Goal: Check status: Check status

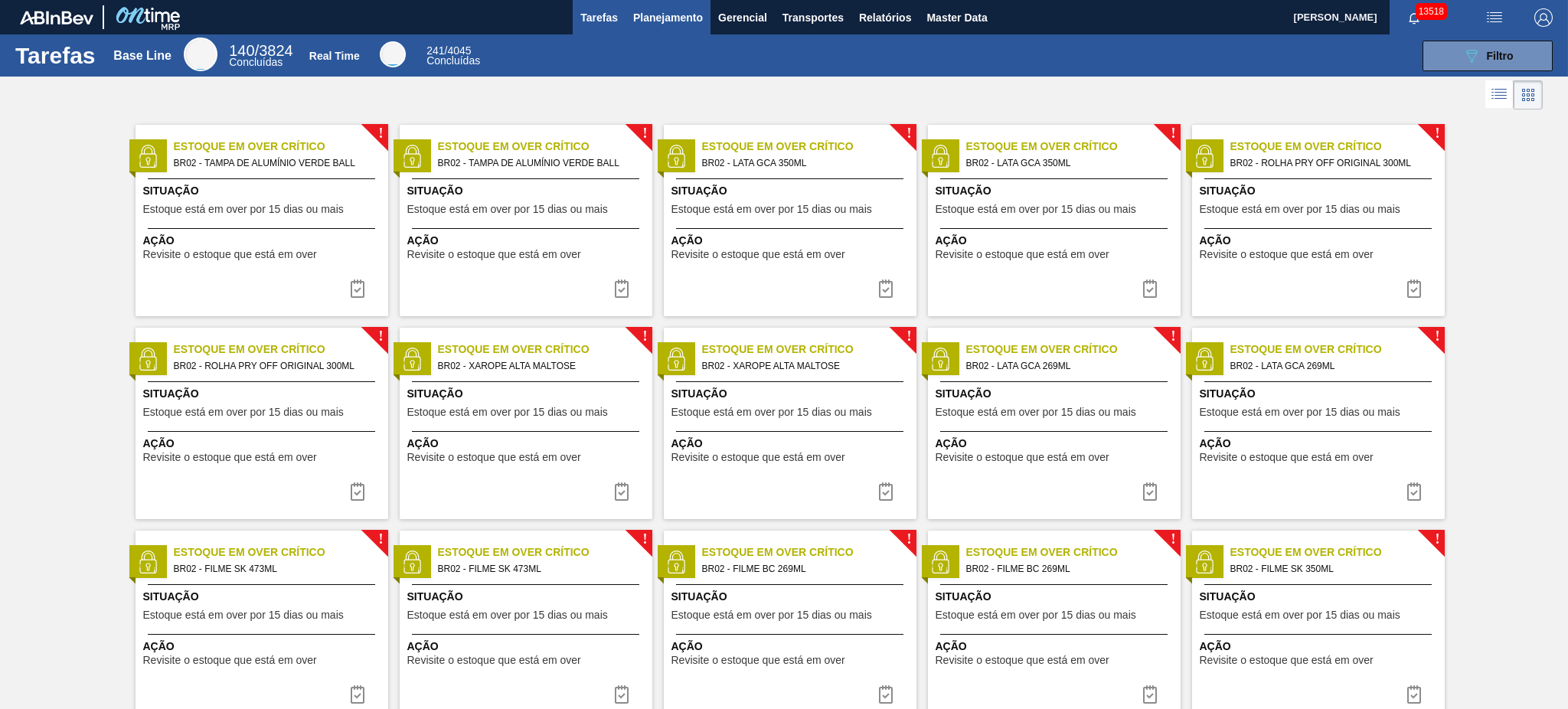
click at [642, 20] on span "Planejamento" at bounding box center [668, 17] width 70 height 19
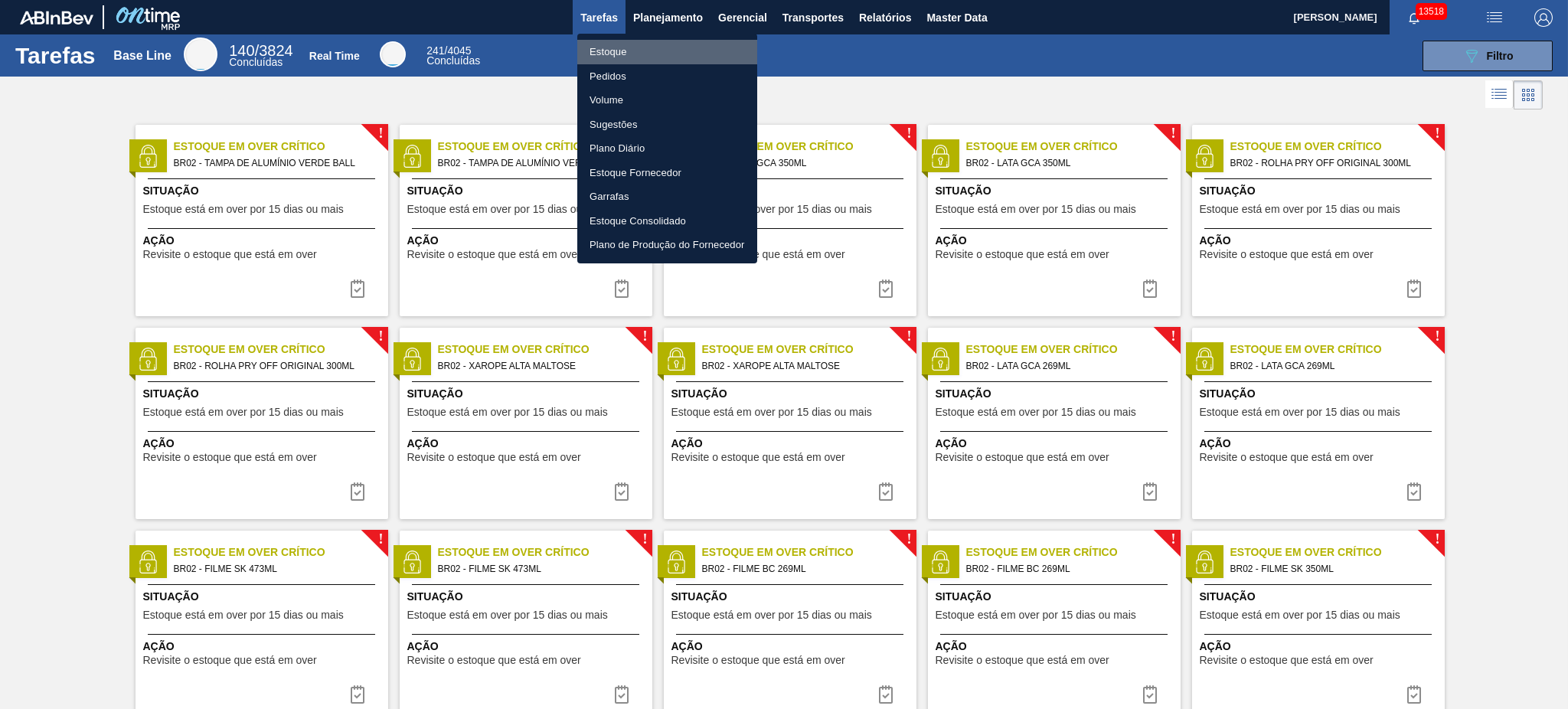
click at [643, 43] on li "Estoque" at bounding box center [668, 52] width 180 height 24
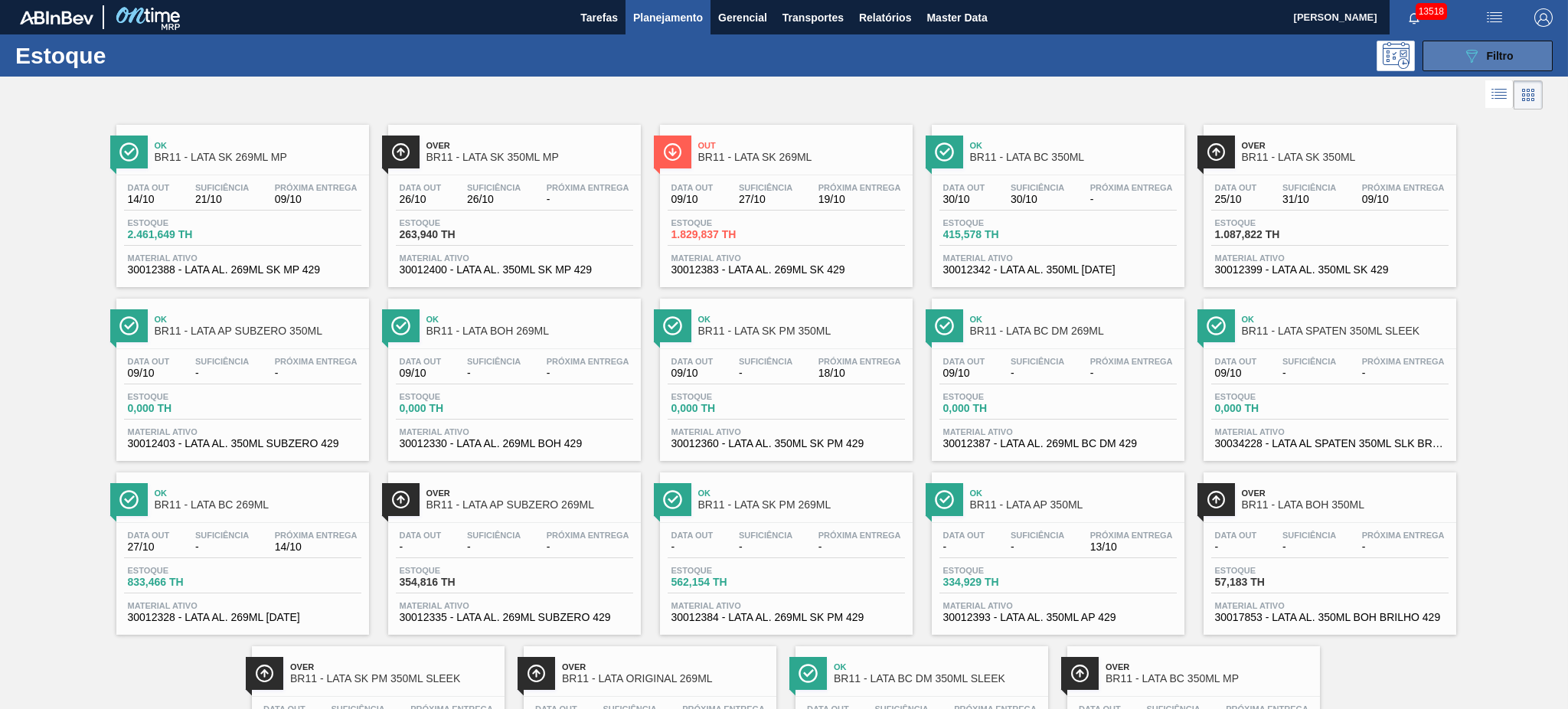
click at [1175, 46] on div "089F7B8B-B2A5-4AFE-B5C0-19BA573D28AC Filtro" at bounding box center [1487, 55] width 51 height 19
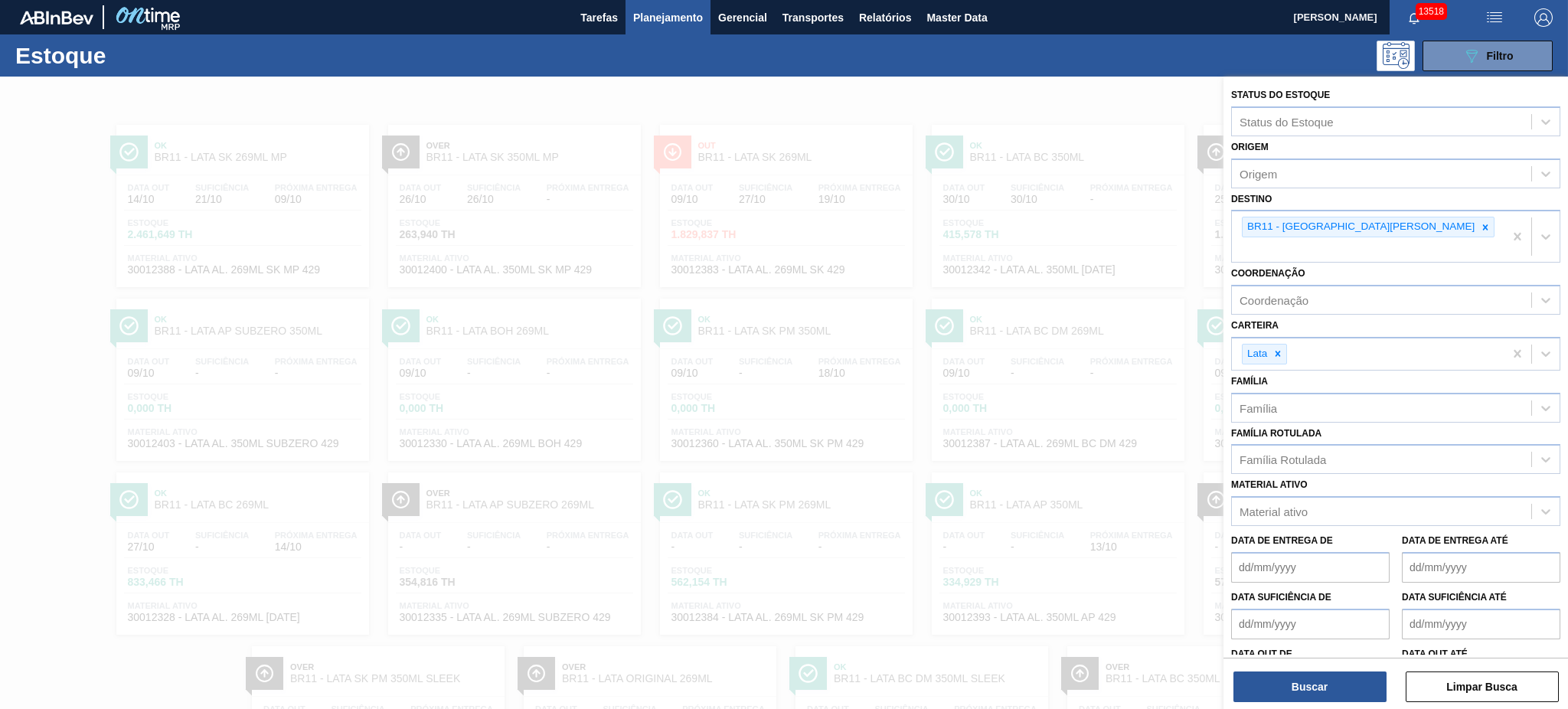
click at [962, 313] on div at bounding box center [784, 431] width 1568 height 709
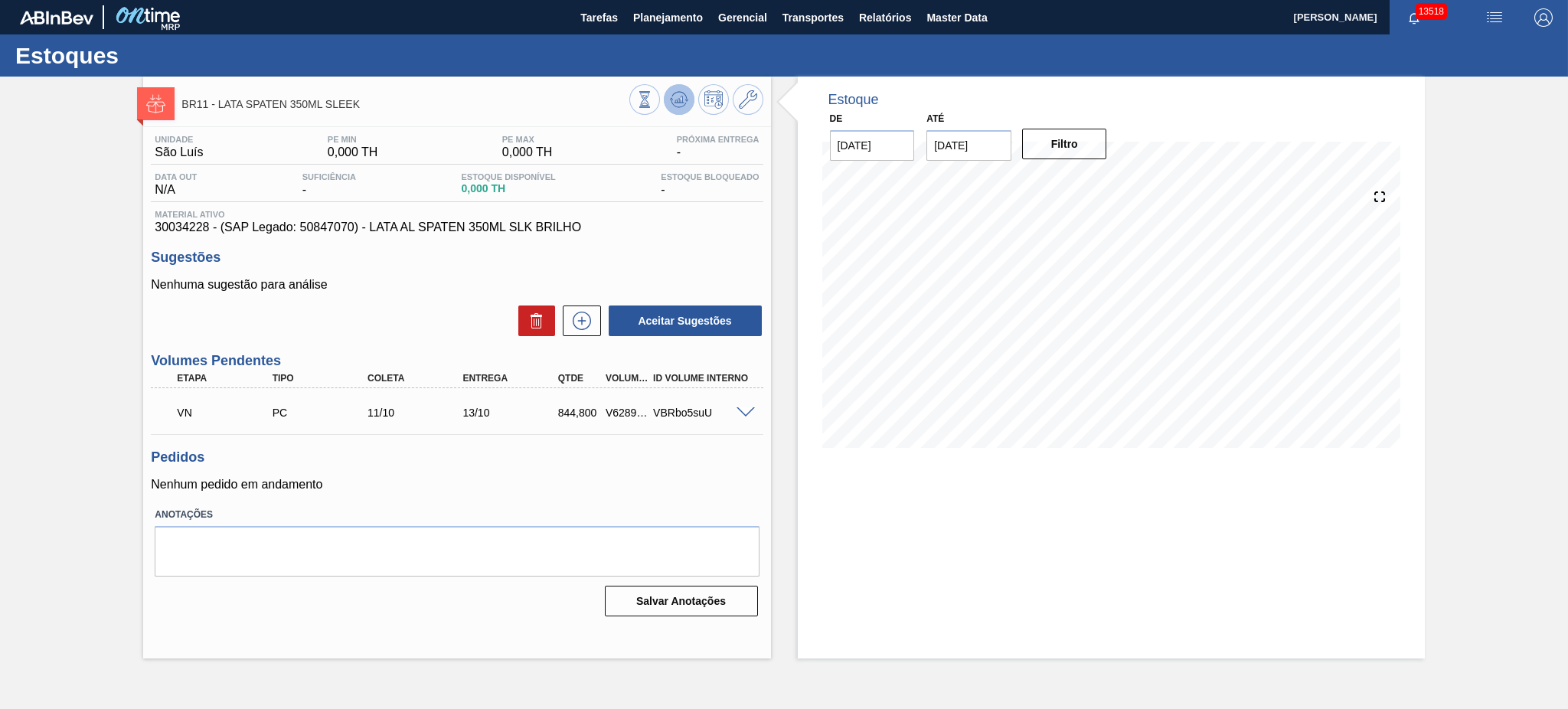
click at [678, 100] on icon at bounding box center [678, 101] width 2 height 4
